Goal: Task Accomplishment & Management: Use online tool/utility

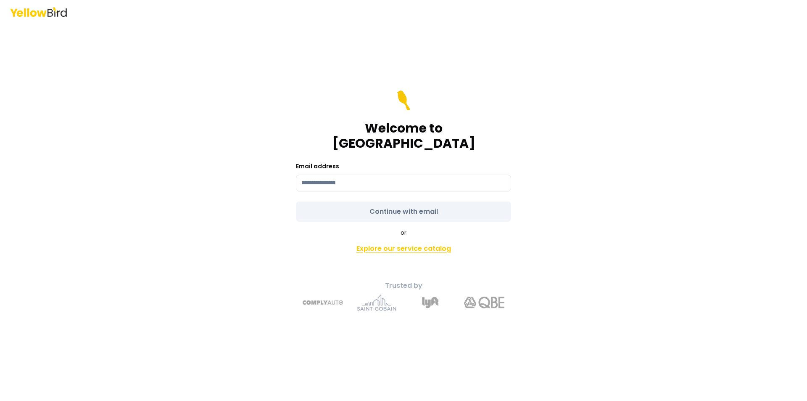
click at [396, 240] on link "Explore our service catalog" at bounding box center [404, 248] width 296 height 17
